Goal: Information Seeking & Learning: Check status

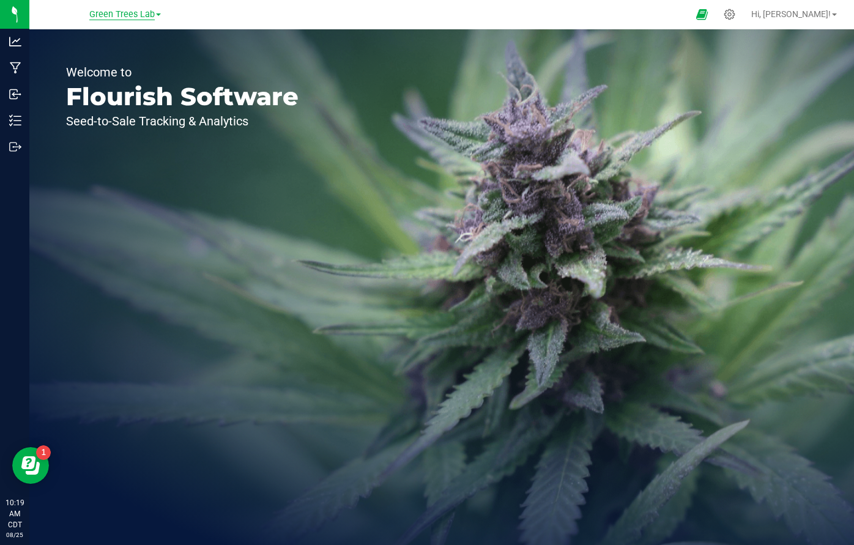
click at [127, 13] on span "Green Trees Lab" at bounding box center [121, 14] width 65 height 11
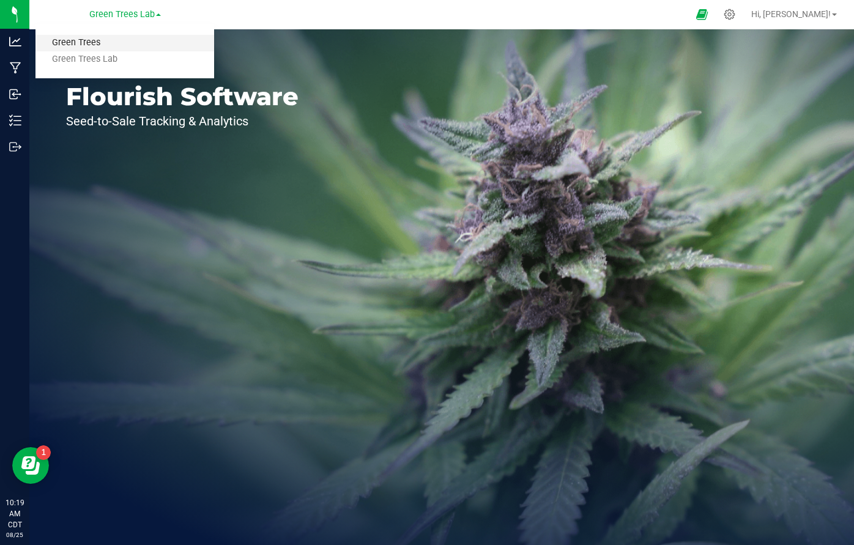
click at [111, 45] on link "Green Trees" at bounding box center [124, 43] width 179 height 17
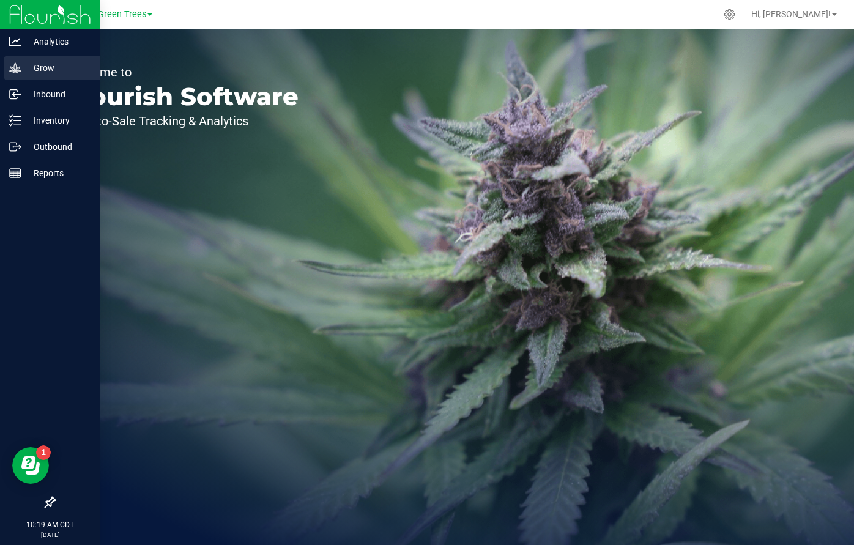
click at [39, 61] on p "Grow" at bounding box center [57, 68] width 73 height 15
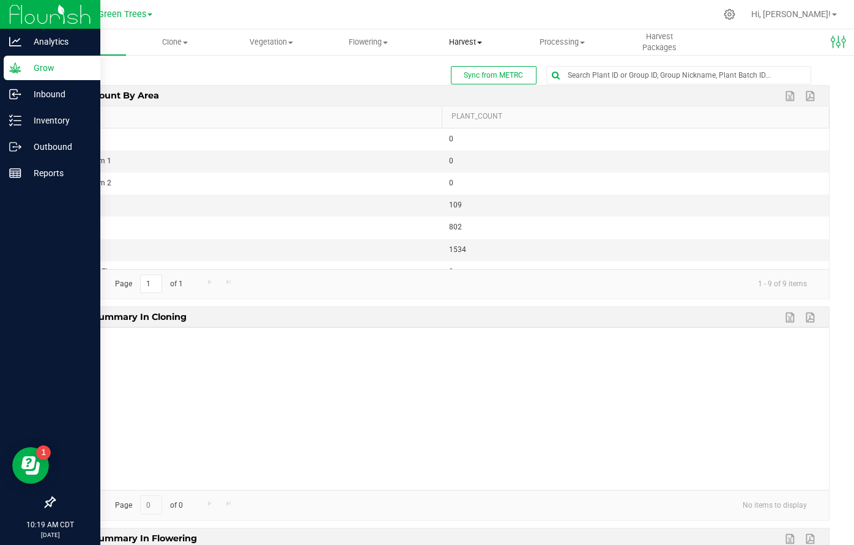
click at [463, 42] on span "Harvest" at bounding box center [465, 42] width 95 height 11
click at [458, 76] on span "Harvests" at bounding box center [451, 73] width 68 height 10
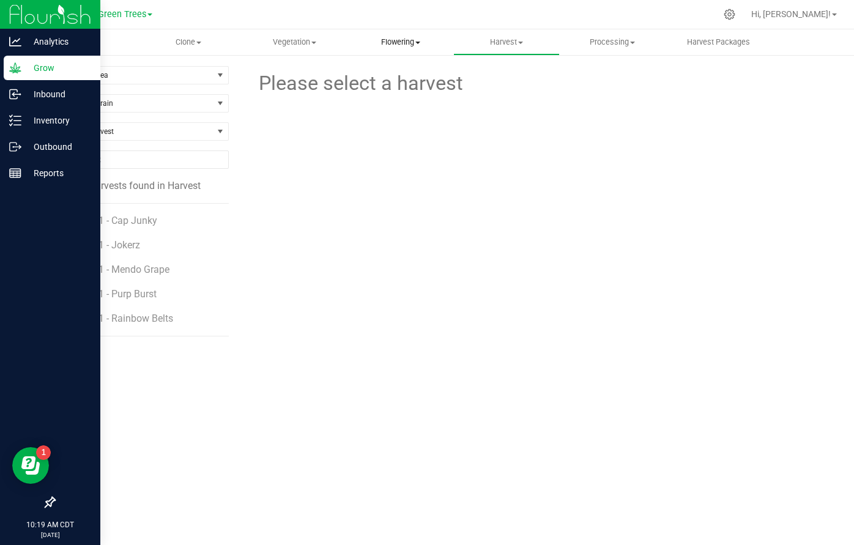
click at [363, 39] on span "Flowering" at bounding box center [400, 42] width 105 height 11
click at [387, 85] on span "Flowering groups" at bounding box center [398, 88] width 102 height 10
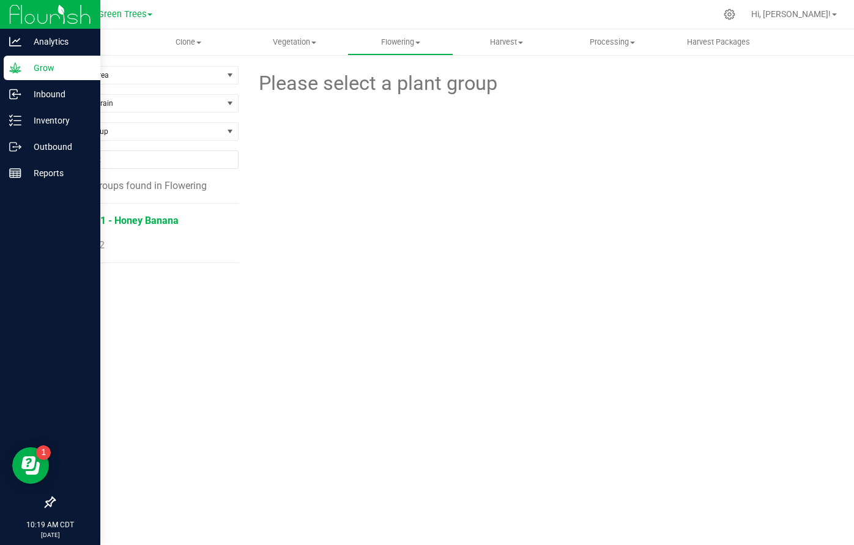
click at [122, 223] on span "H39 - F1 - Honey Banana" at bounding box center [123, 221] width 110 height 12
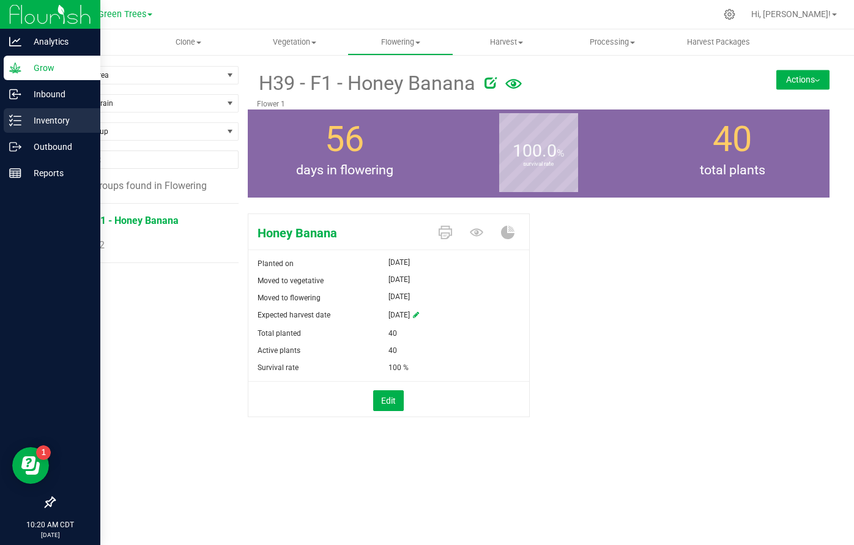
click at [55, 125] on p "Inventory" at bounding box center [57, 120] width 73 height 15
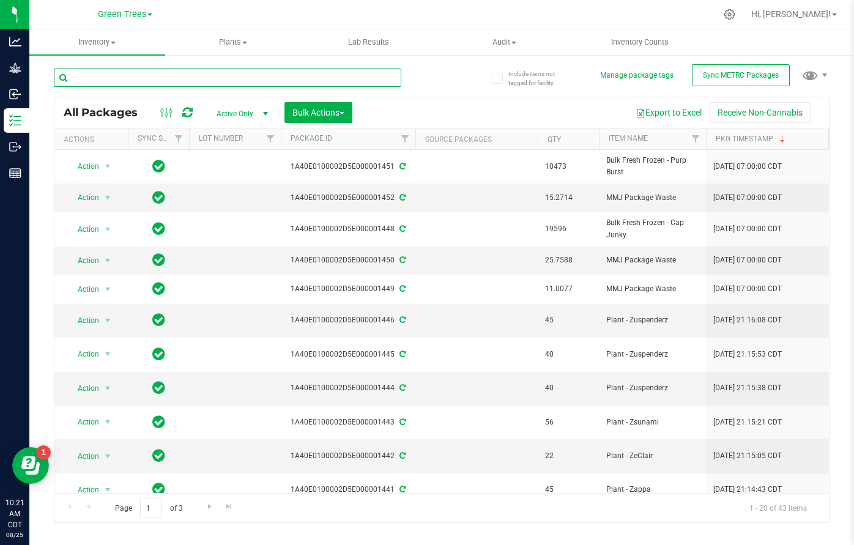
click at [233, 75] on input "text" at bounding box center [227, 77] width 347 height 18
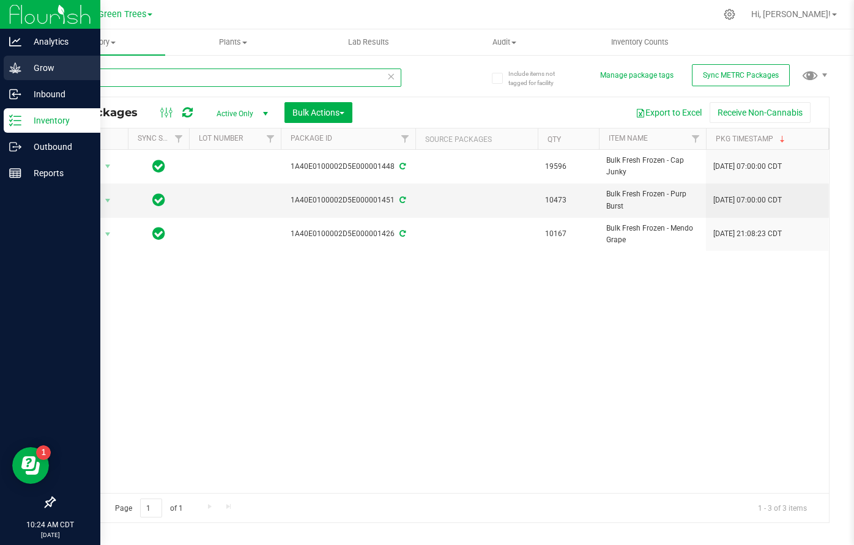
type input "fresh"
click at [42, 75] on p "Grow" at bounding box center [57, 68] width 73 height 15
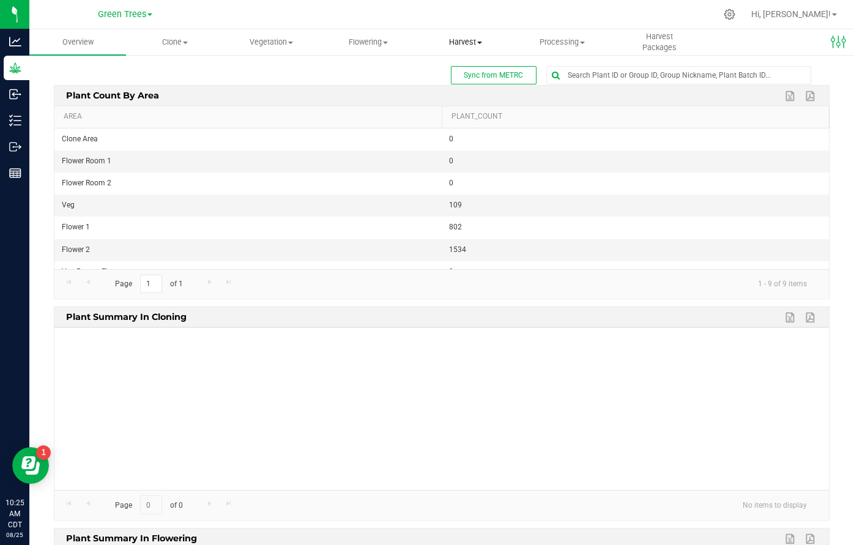
click at [469, 40] on span "Harvest" at bounding box center [465, 42] width 95 height 11
click at [466, 74] on span "Harvests" at bounding box center [451, 73] width 68 height 10
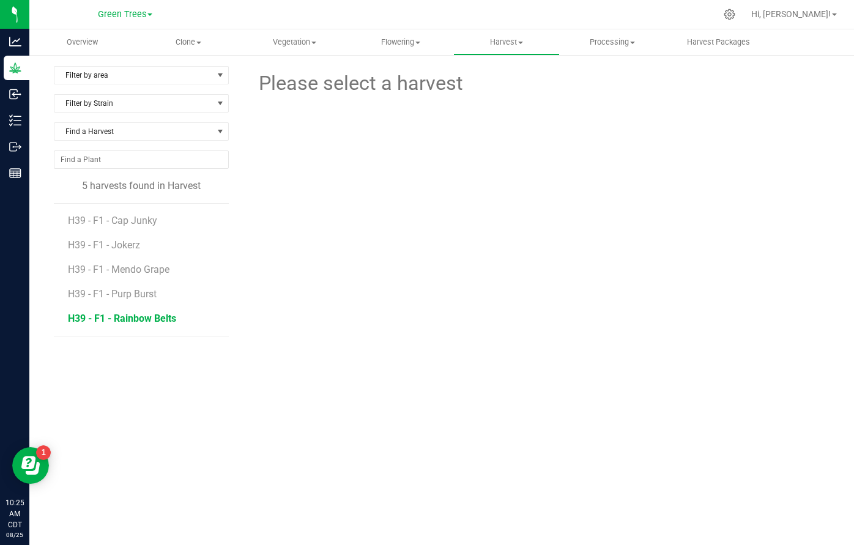
click at [130, 319] on span "H39 - F1 - Rainbow Belts" at bounding box center [122, 319] width 108 height 12
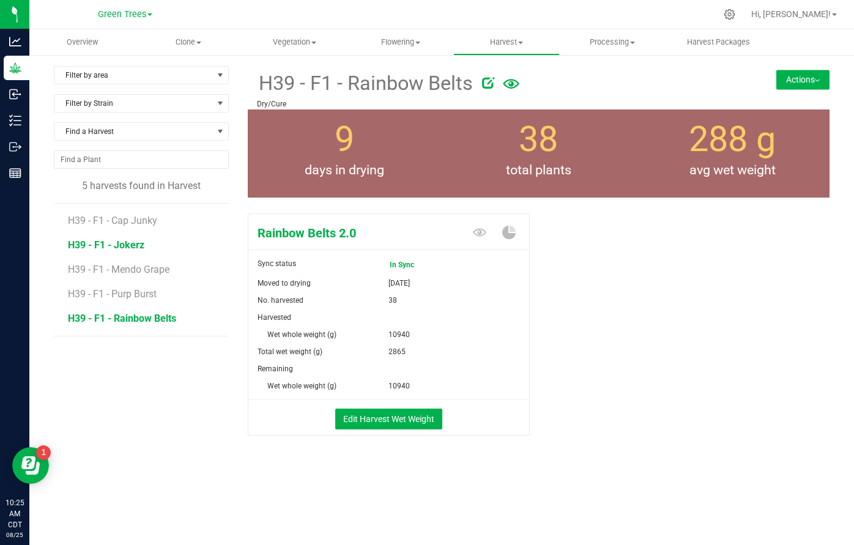
click at [120, 243] on span "H39 - F1 - Jokerz" at bounding box center [106, 245] width 76 height 12
click at [138, 214] on li "H39 - F1 - Cap Junky" at bounding box center [144, 216] width 152 height 24
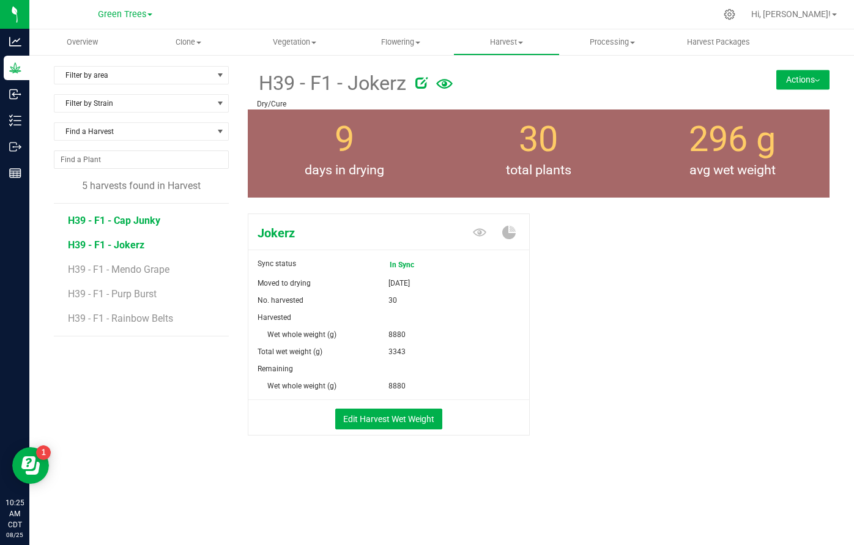
click at [135, 221] on span "H39 - F1 - Cap Junky" at bounding box center [114, 221] width 92 height 12
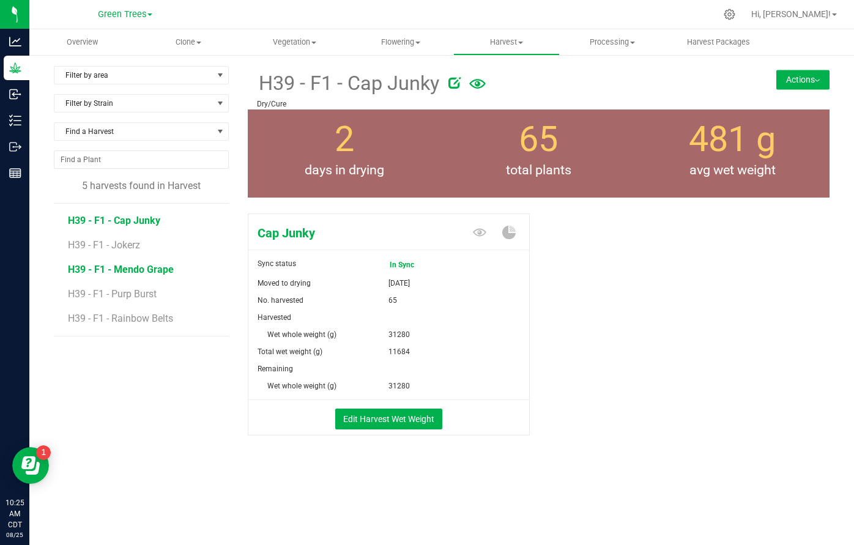
click at [127, 272] on span "H39 - F1 - Mendo Grape" at bounding box center [121, 270] width 106 height 12
click at [130, 293] on span "H39 - F1 - Purp Burst" at bounding box center [114, 294] width 92 height 12
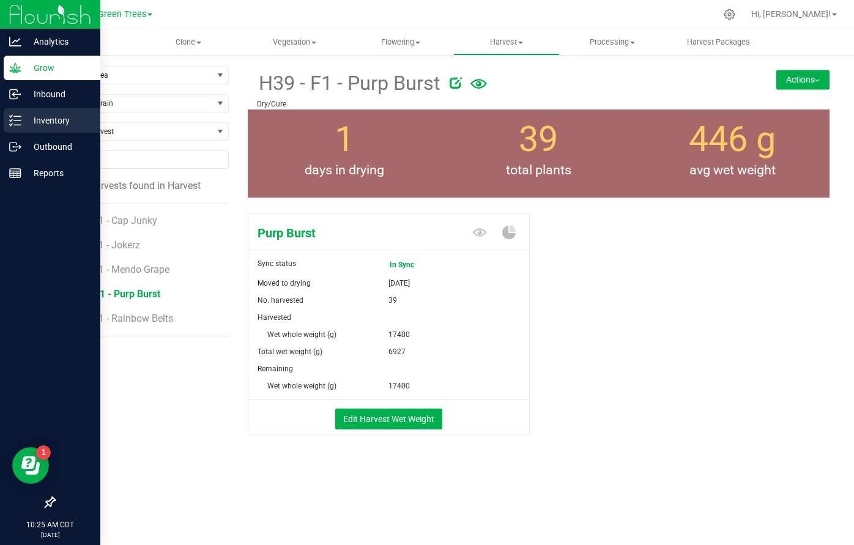
click at [50, 118] on p "Inventory" at bounding box center [57, 120] width 73 height 15
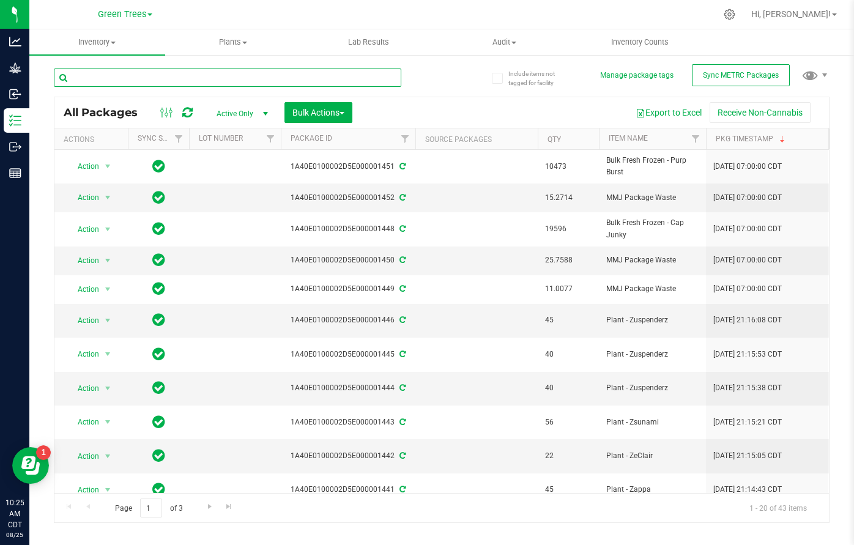
click at [314, 76] on input "text" at bounding box center [227, 77] width 347 height 18
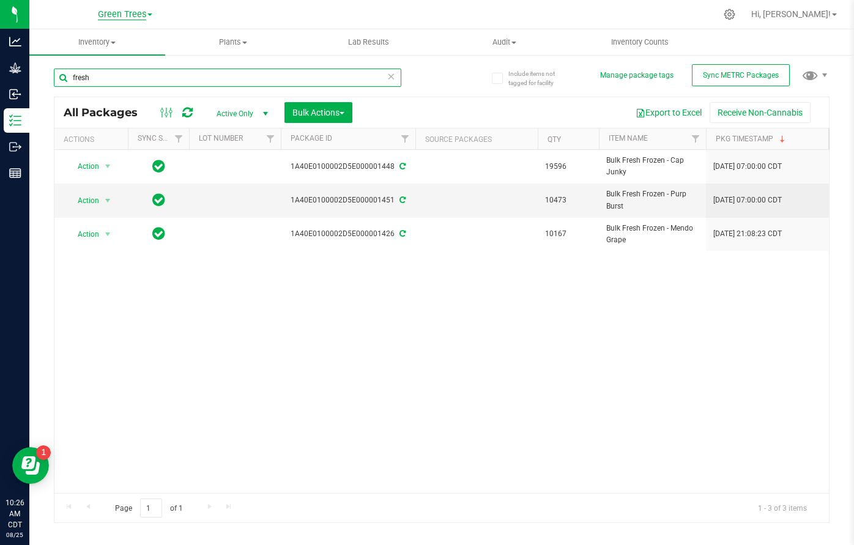
type input "fresh"
click at [124, 17] on span "Green Trees" at bounding box center [122, 14] width 48 height 11
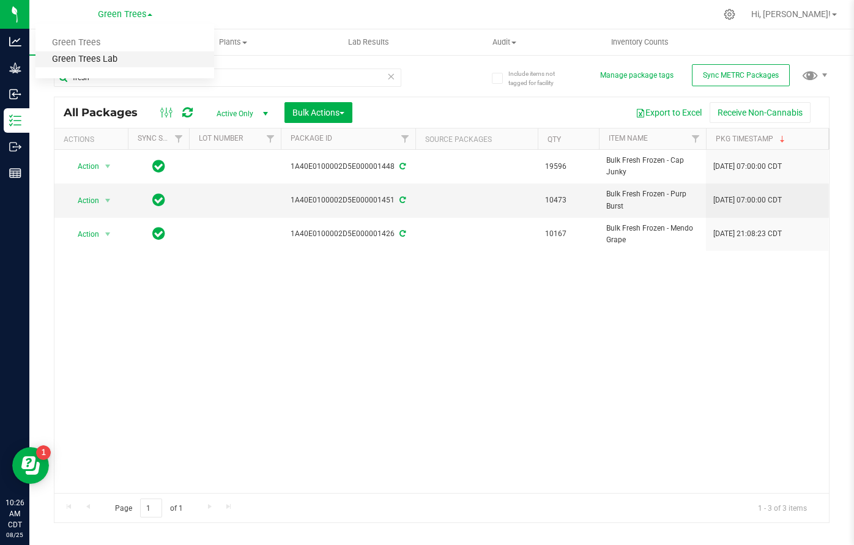
click at [107, 58] on link "Green Trees Lab" at bounding box center [124, 59] width 179 height 17
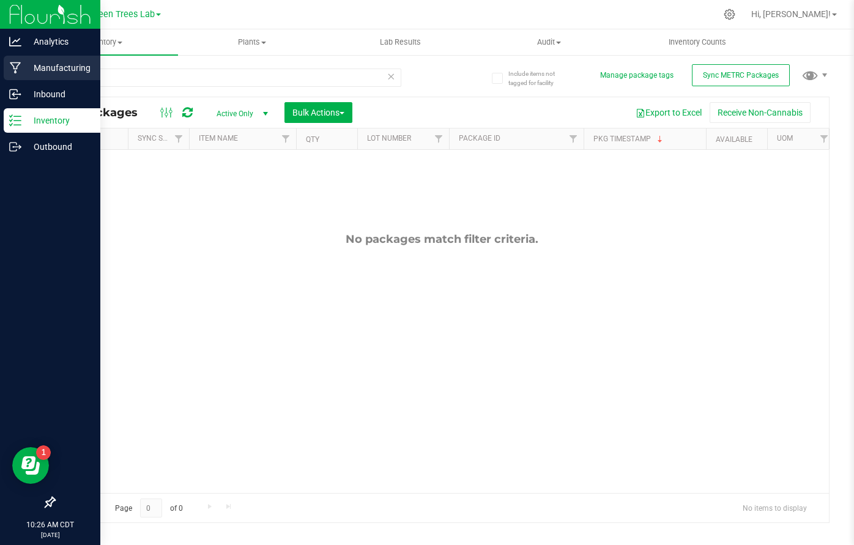
click at [47, 70] on p "Manufacturing" at bounding box center [57, 68] width 73 height 15
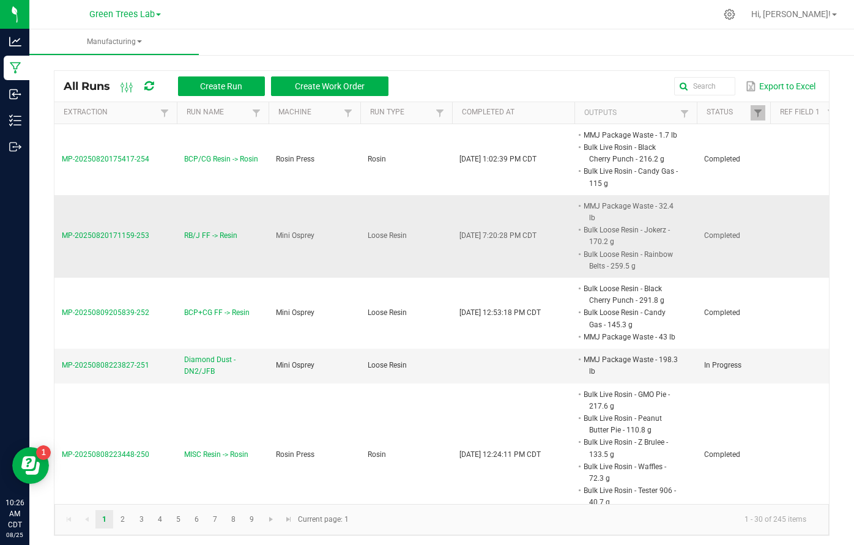
click at [98, 235] on span "MP-20250820171159-253" at bounding box center [105, 235] width 87 height 9
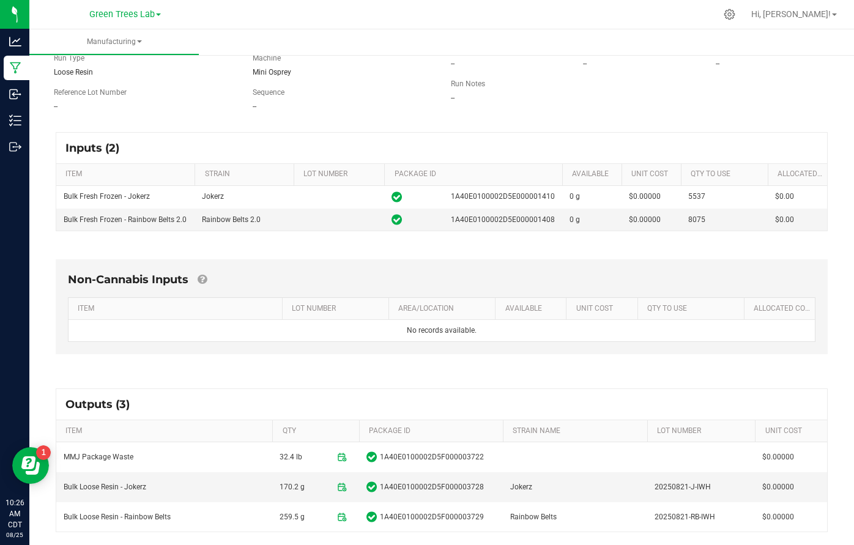
scroll to position [124, 0]
